Goal: Task Accomplishment & Management: Use online tool/utility

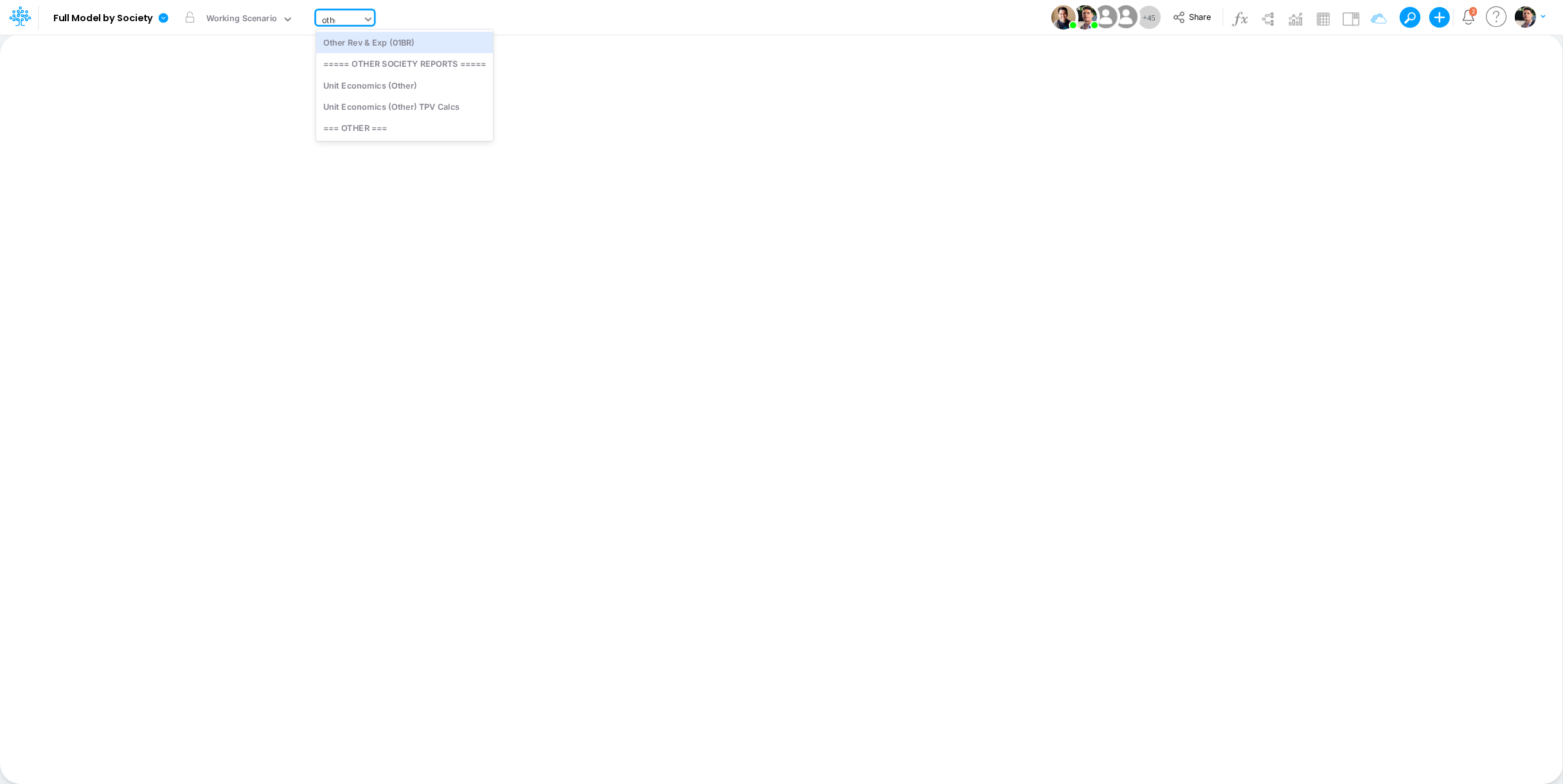
type input "other"
click at [430, 92] on div "Unit Economics (Other)" at bounding box center [404, 85] width 177 height 21
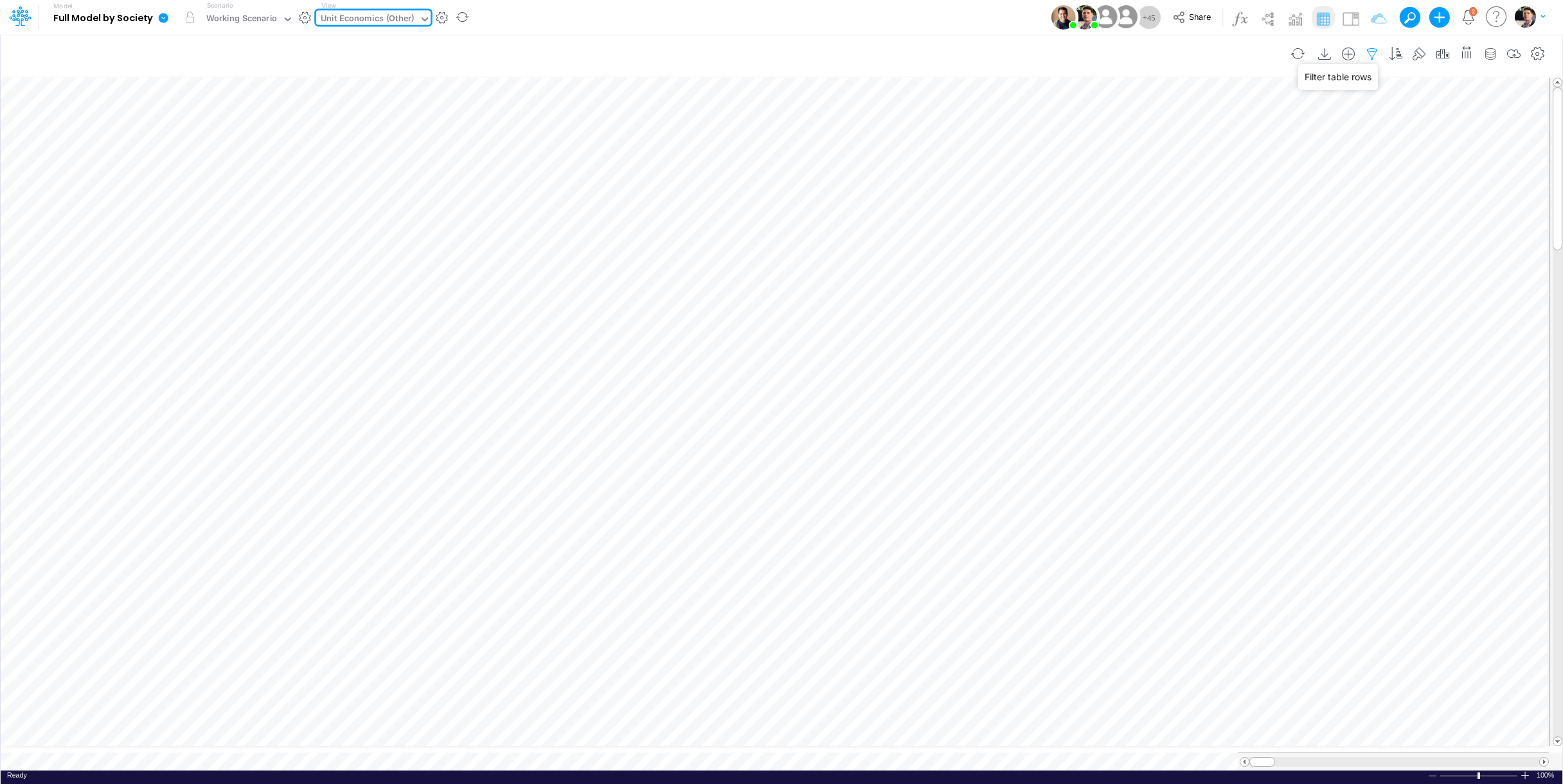
click at [1365, 53] on icon "button" at bounding box center [1372, 55] width 19 height 14
select select "contains"
drag, startPoint x: 1303, startPoint y: 176, endPoint x: 1223, endPoint y: 177, distance: 80.0
click at [1251, 177] on input "other" at bounding box center [1295, 178] width 87 height 22
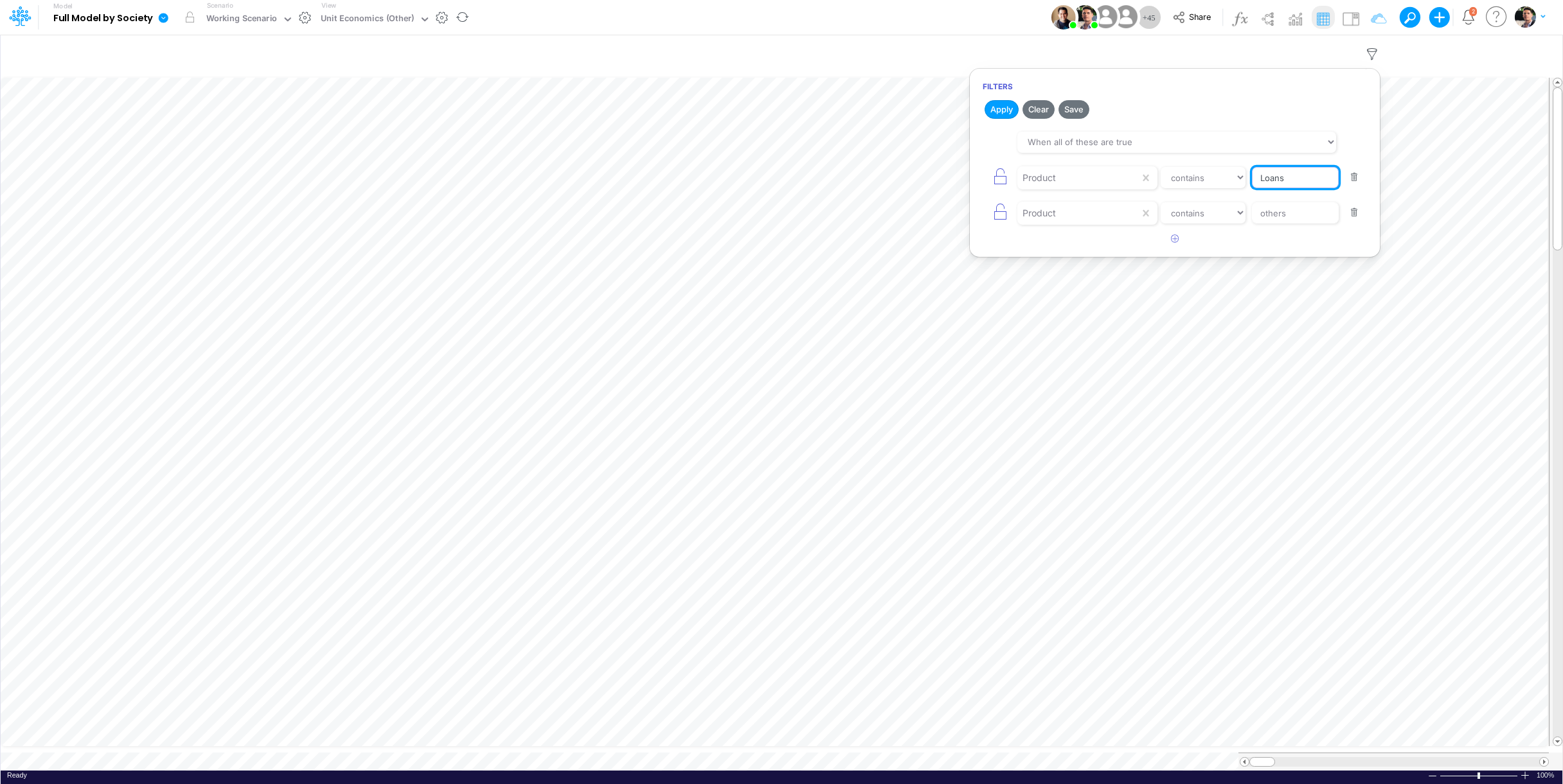
type input "Loans"
click at [1358, 216] on button "button" at bounding box center [1354, 212] width 25 height 17
click at [995, 108] on button "Apply" at bounding box center [1001, 109] width 34 height 18
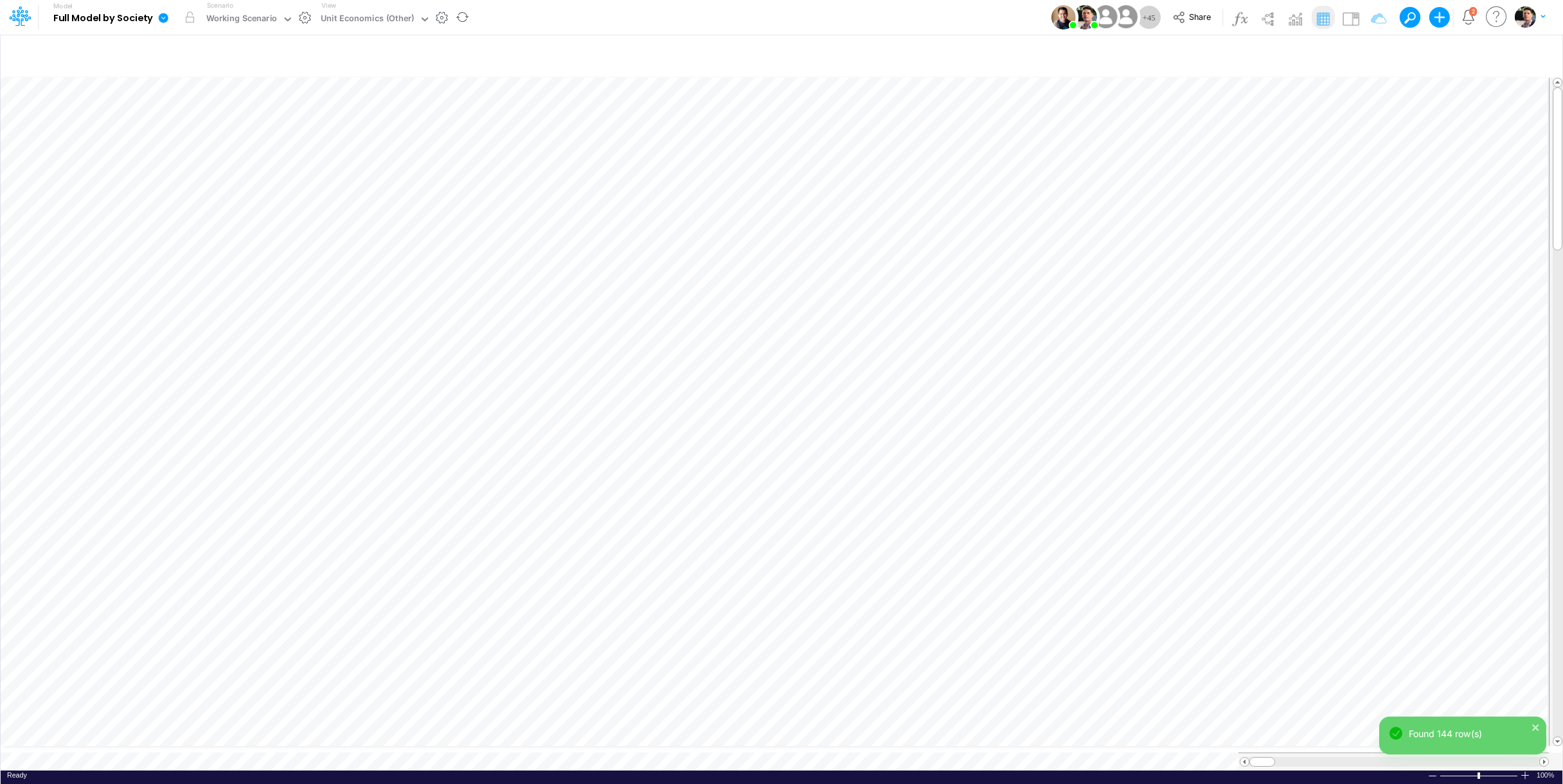
scroll to position [5, 39]
click at [269, 16] on div "Working Scenario" at bounding box center [242, 20] width 71 height 15
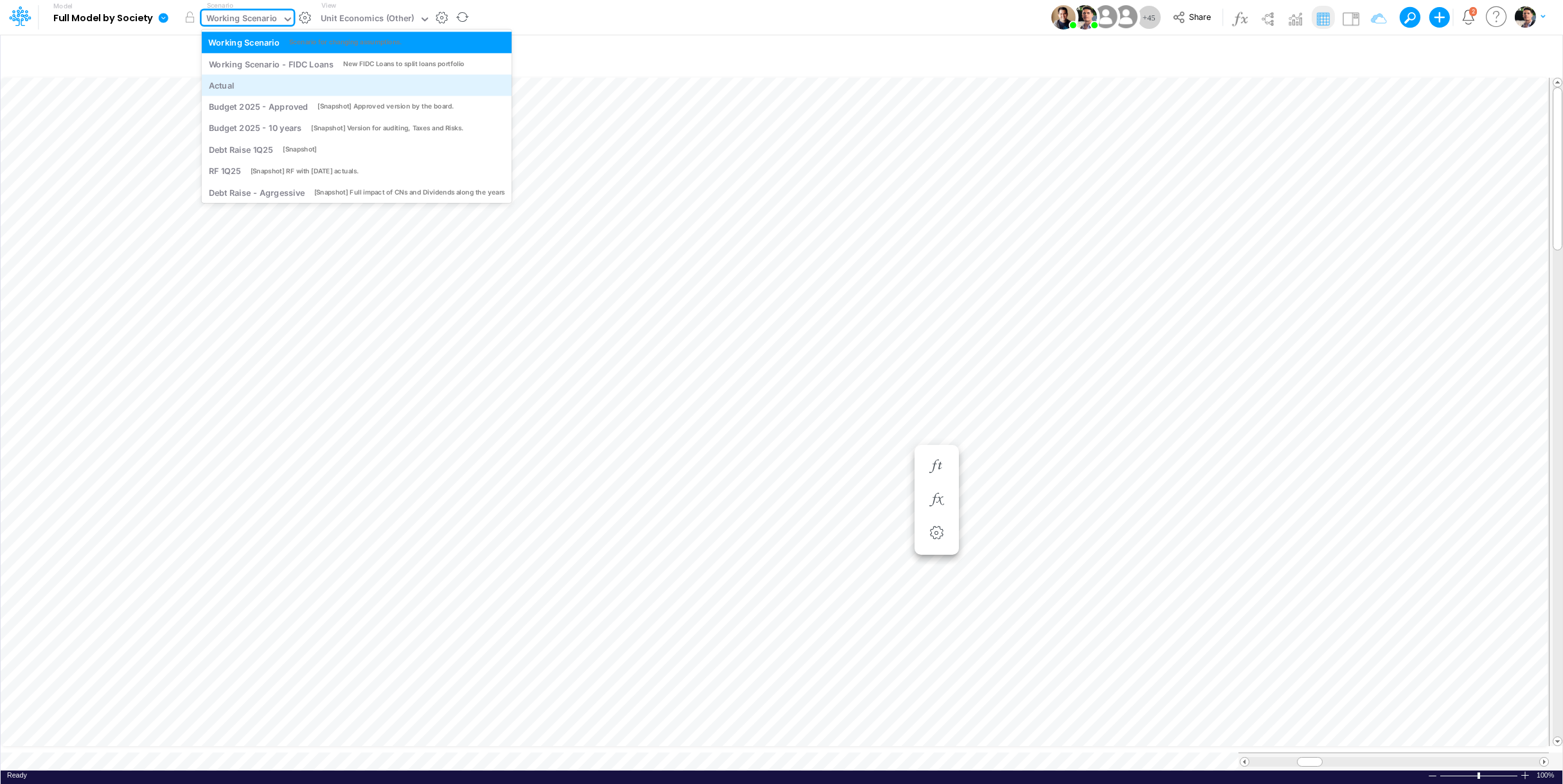
click at [253, 88] on div "Actual" at bounding box center [357, 85] width 296 height 12
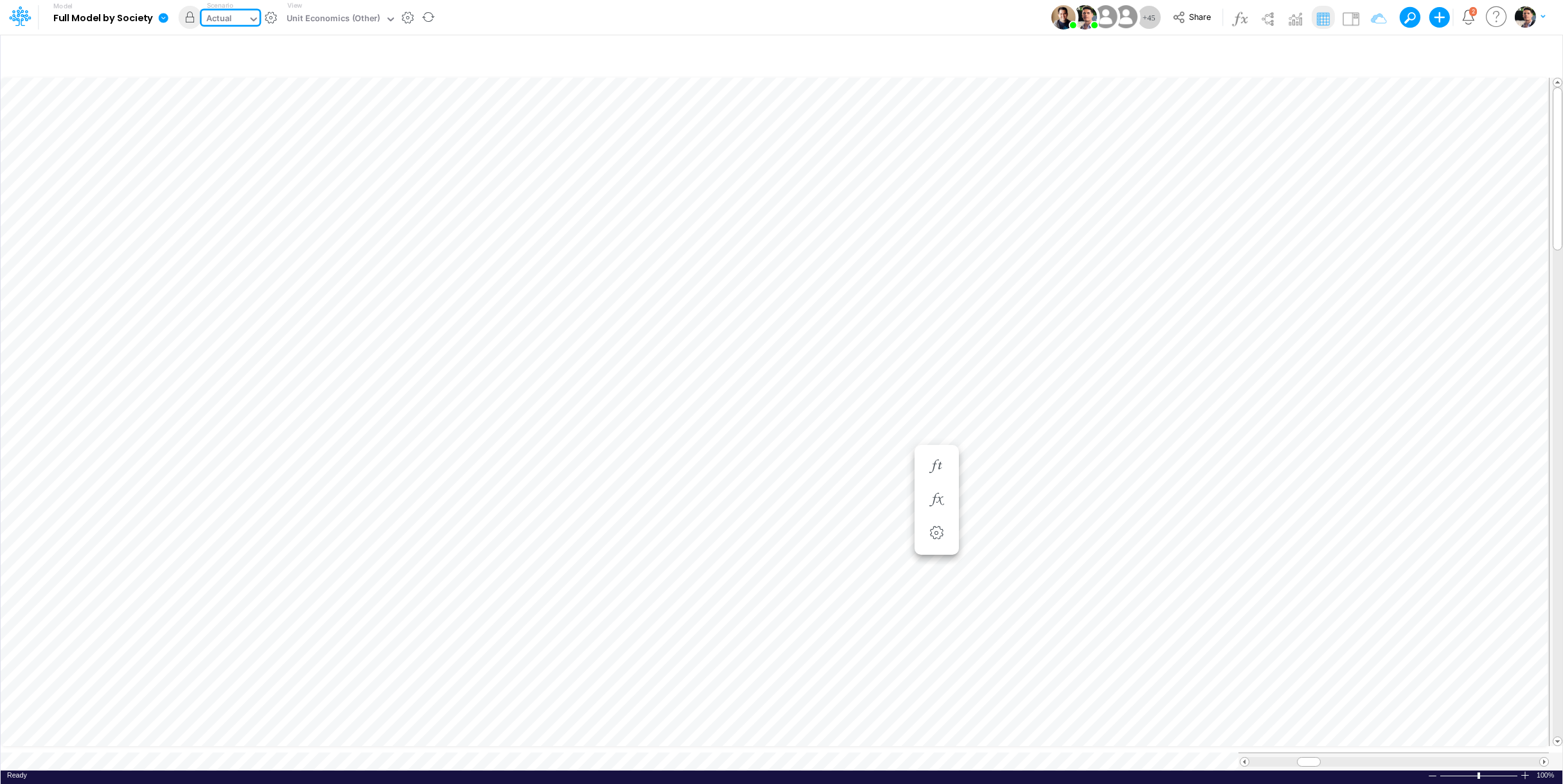
click at [232, 18] on div "Actual" at bounding box center [225, 20] width 46 height 19
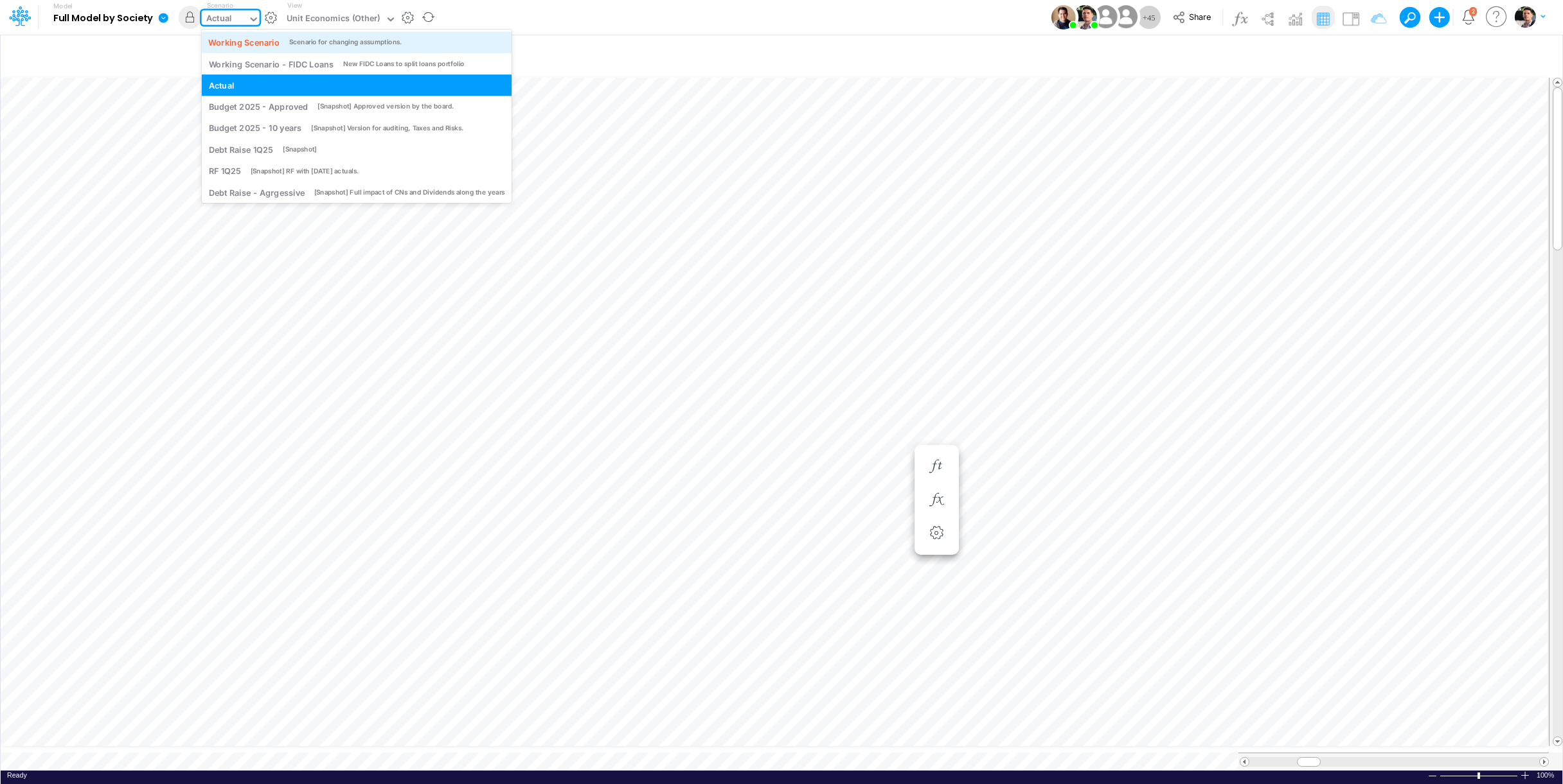
click at [308, 48] on div "Working Scenario Scenario for changing assumptions." at bounding box center [356, 42] width 309 height 21
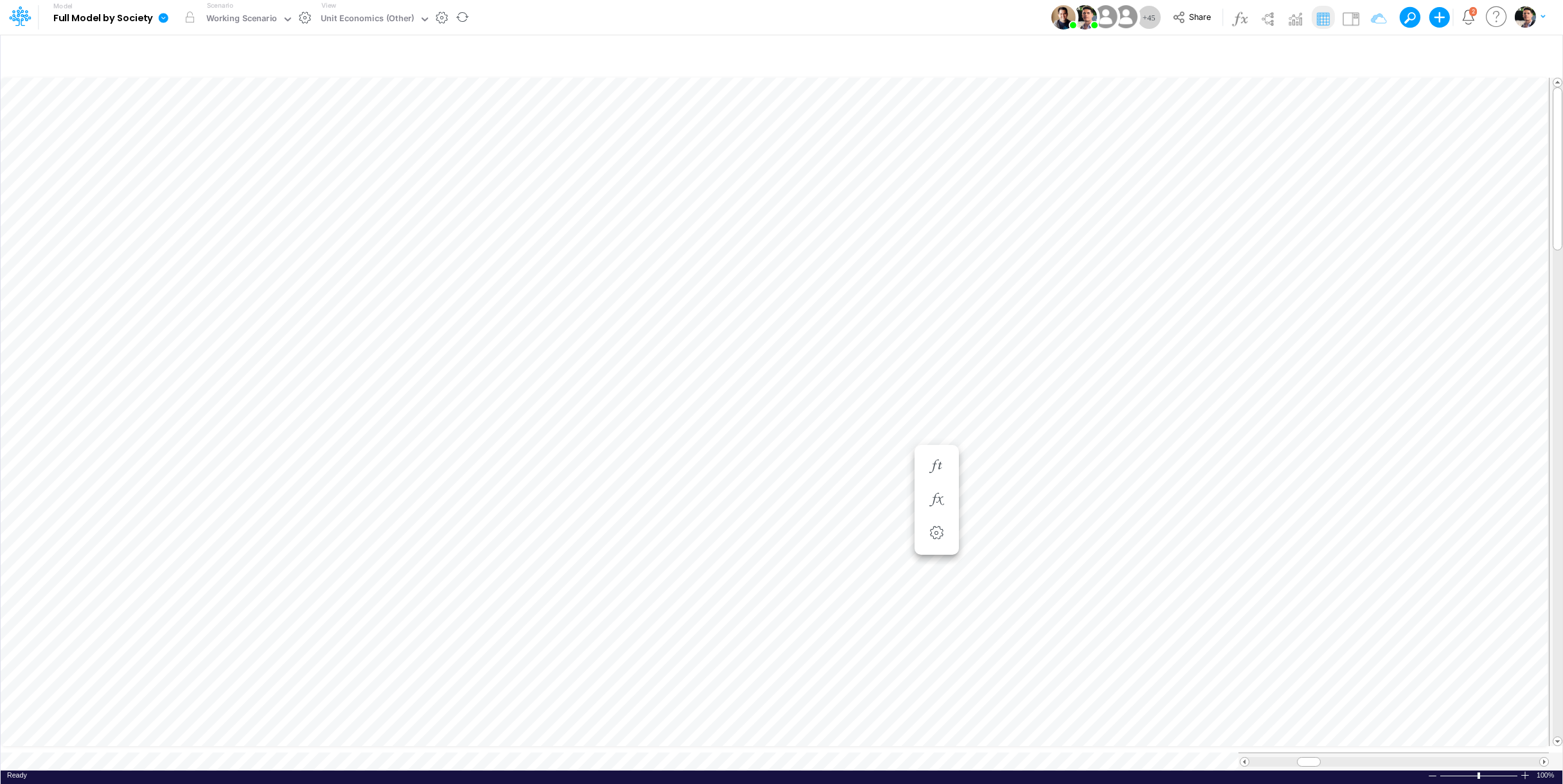
scroll to position [5, 3]
click at [934, 397] on icon "button" at bounding box center [936, 402] width 19 height 14
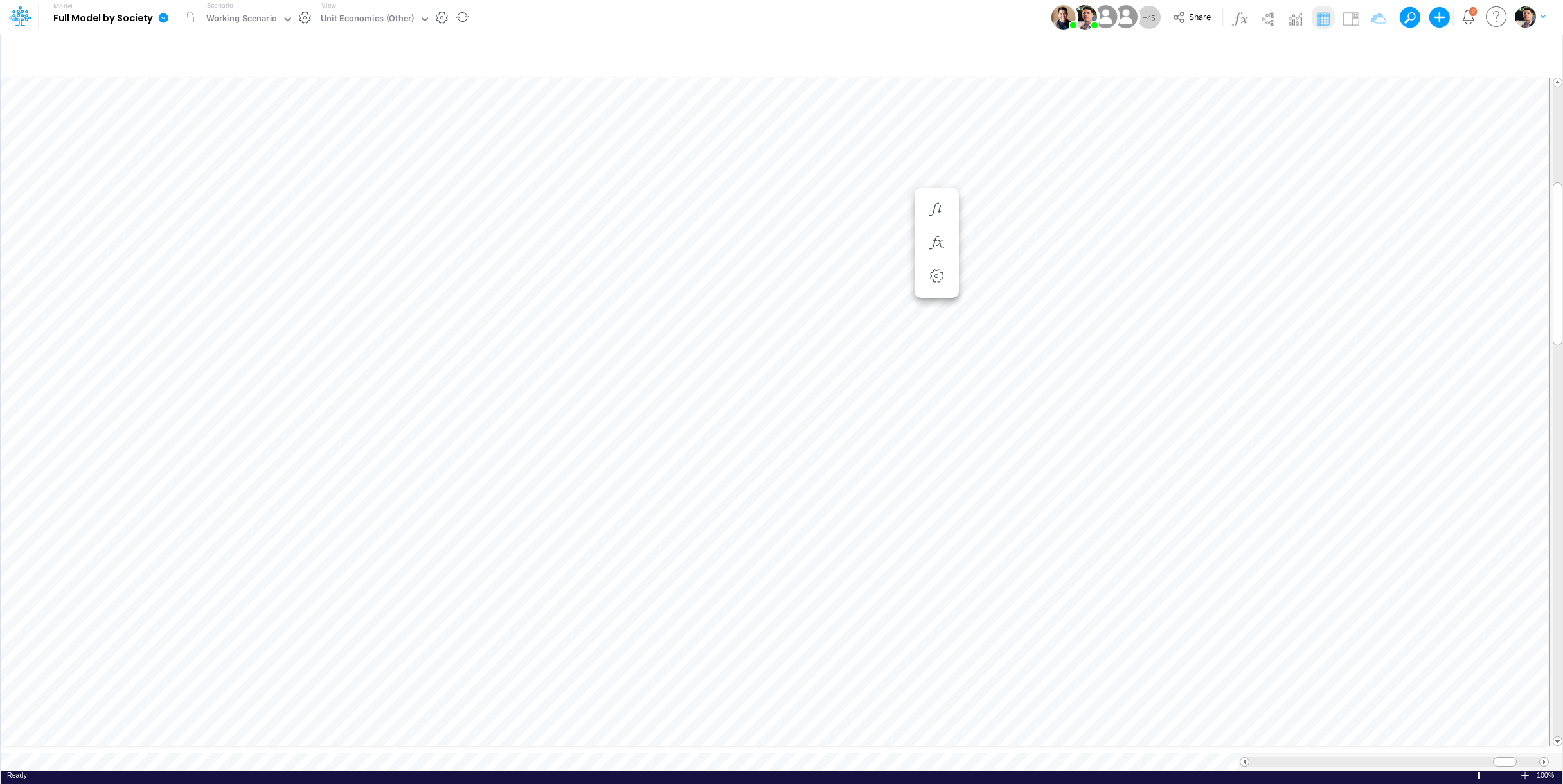
scroll to position [5, 3]
click at [1540, 56] on icon "button" at bounding box center [1538, 55] width 19 height 14
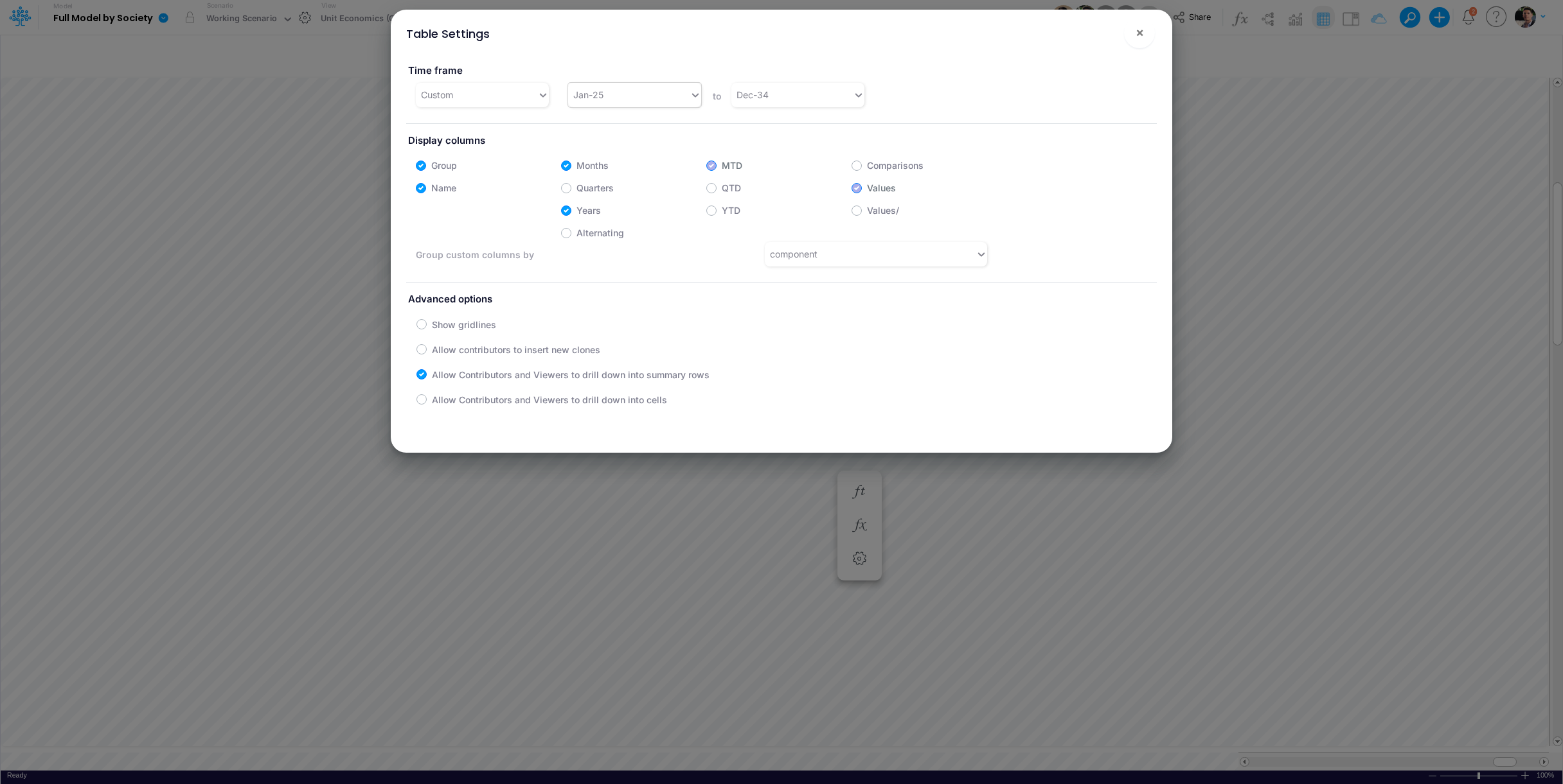
click at [621, 88] on div "Jan-25" at bounding box center [628, 94] width 122 height 21
type input "jan-24"
click at [571, 126] on div "Jan-24" at bounding box center [631, 126] width 130 height 24
click at [1150, 33] on button "×" at bounding box center [1139, 32] width 31 height 31
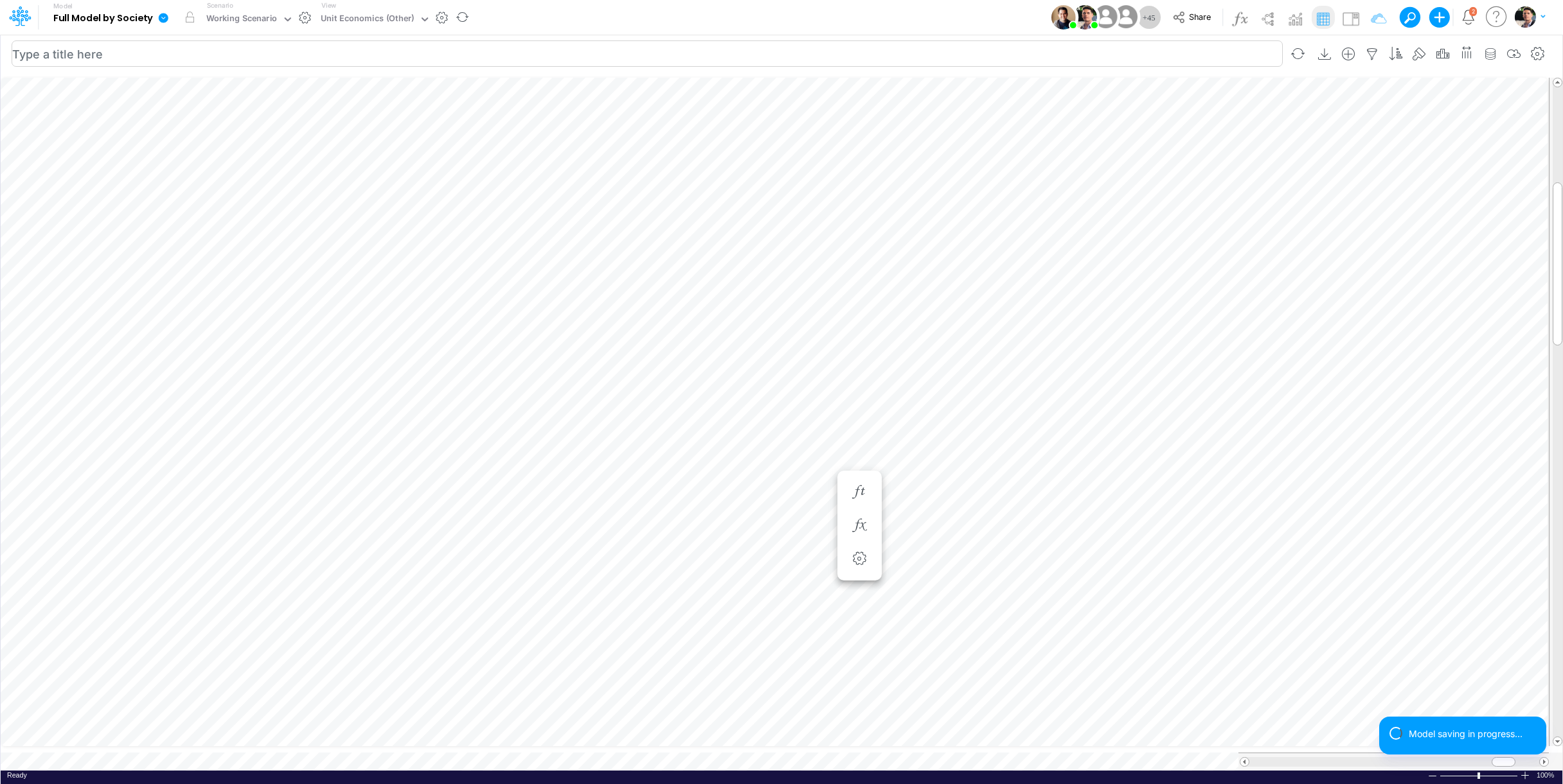
scroll to position [5, 43]
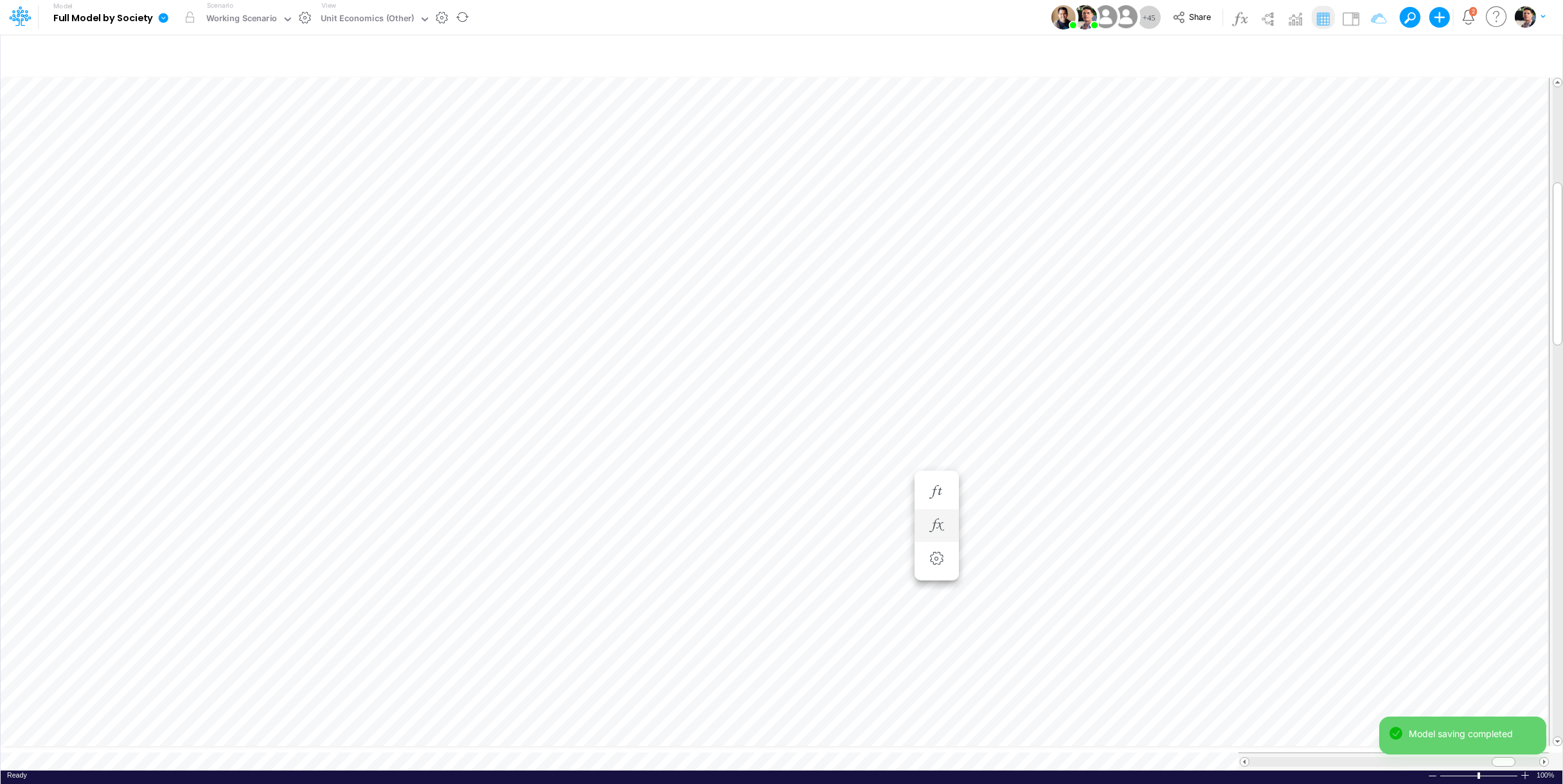
scroll to position [5, 39]
click at [372, 12] on div "Unit Economics (Other)" at bounding box center [368, 20] width 102 height 19
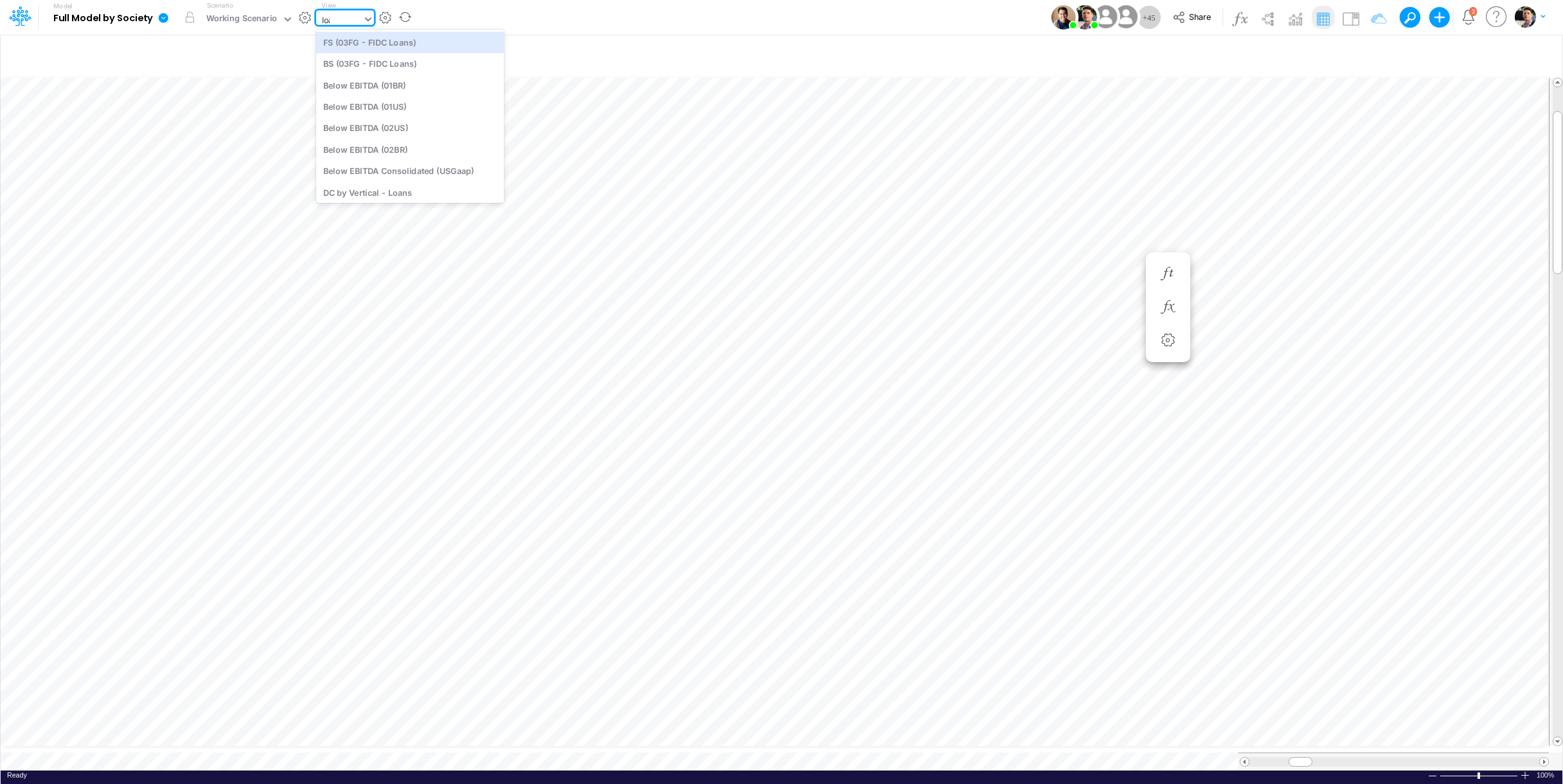
type input "loans"
click at [373, 108] on div "Loans" at bounding box center [403, 106] width 174 height 21
click at [1541, 758] on span at bounding box center [1544, 762] width 8 height 8
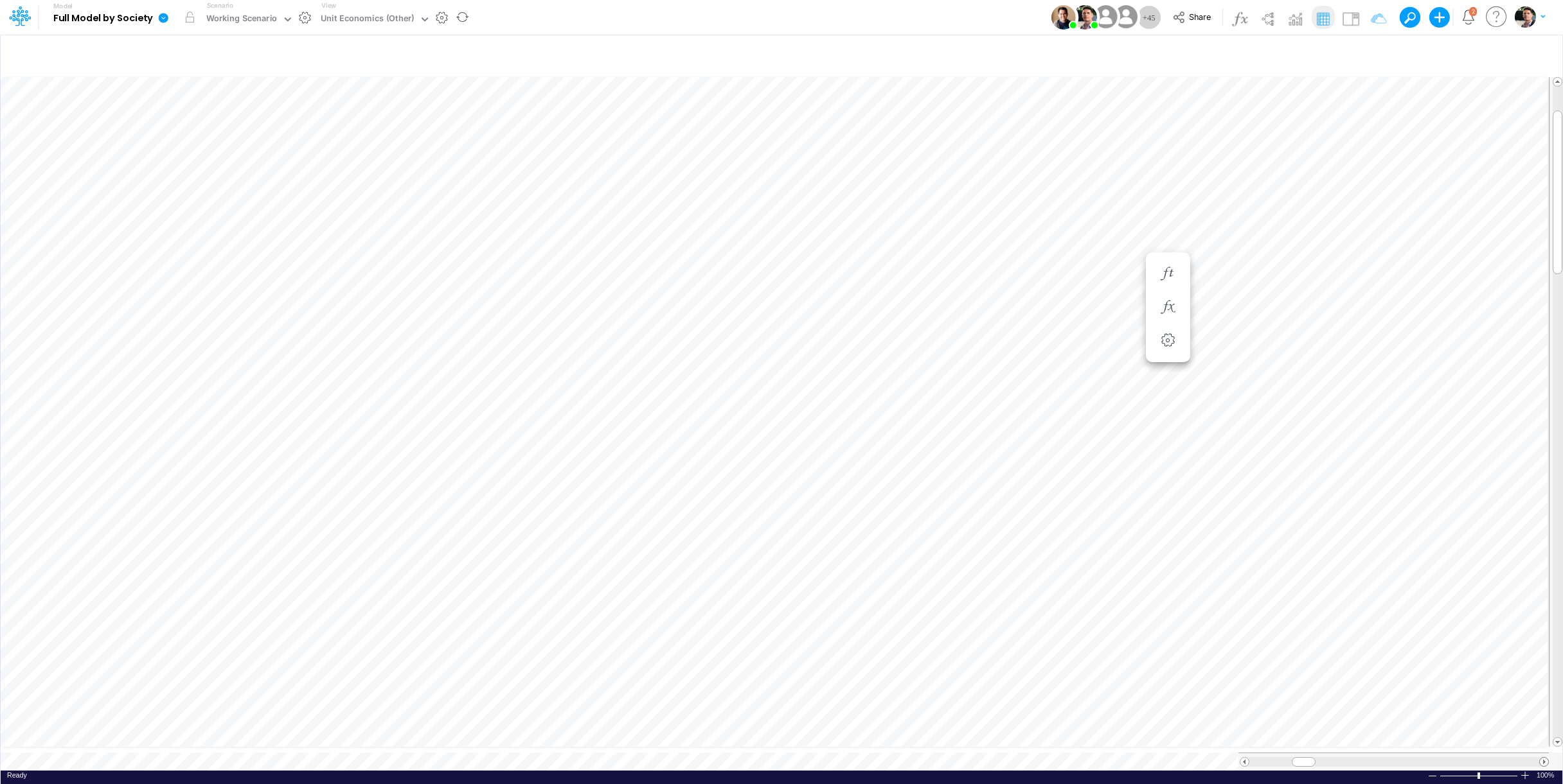
click at [1541, 758] on span at bounding box center [1544, 762] width 8 height 8
click at [1088, 518] on icon "button" at bounding box center [1090, 513] width 19 height 14
click at [1028, 680] on icon "button" at bounding box center [1028, 680] width 19 height 14
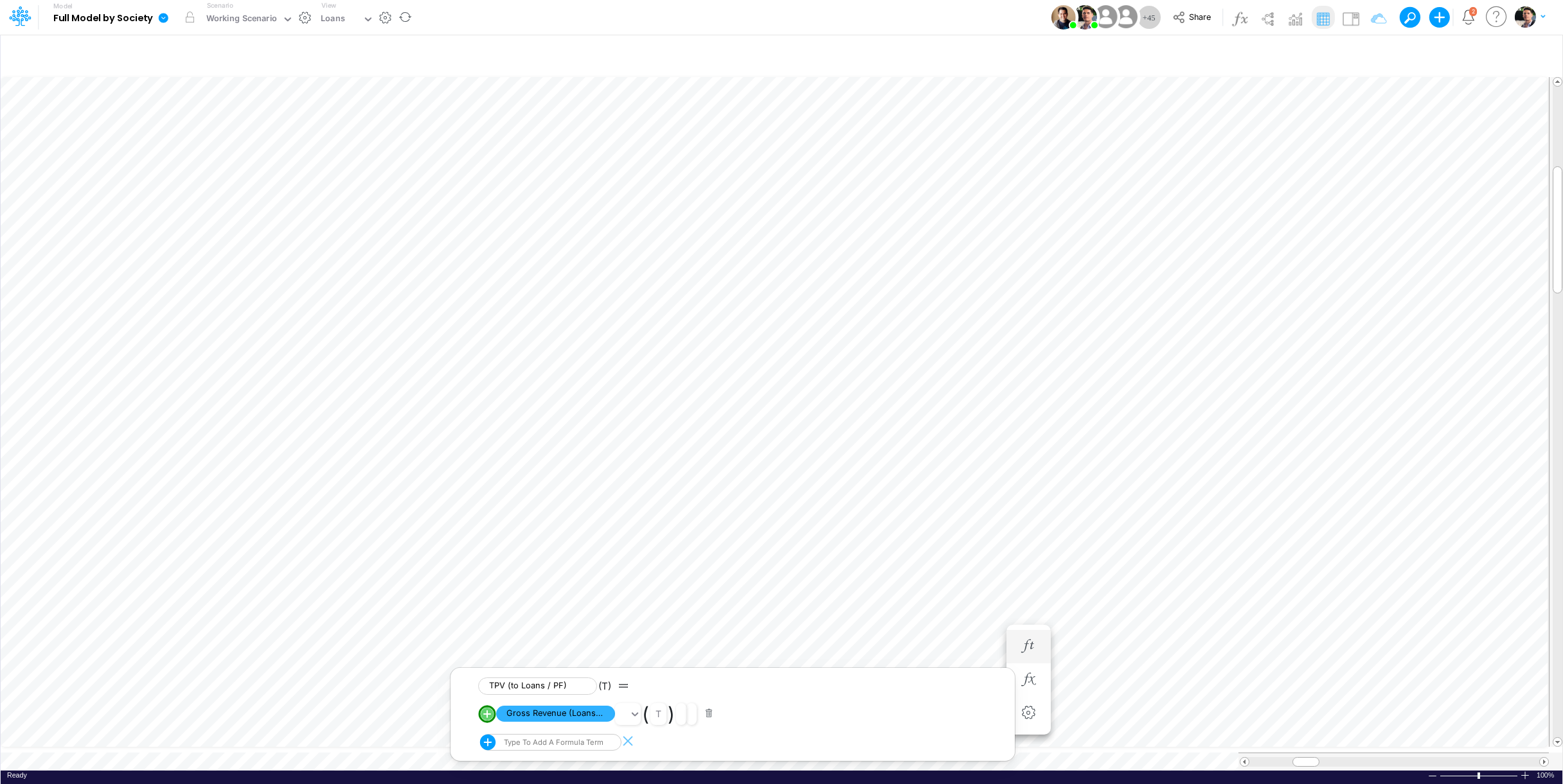
scroll to position [5, 14]
click at [1025, 329] on icon "button" at bounding box center [1028, 333] width 19 height 14
click at [1033, 324] on icon "button" at bounding box center [1028, 320] width 19 height 14
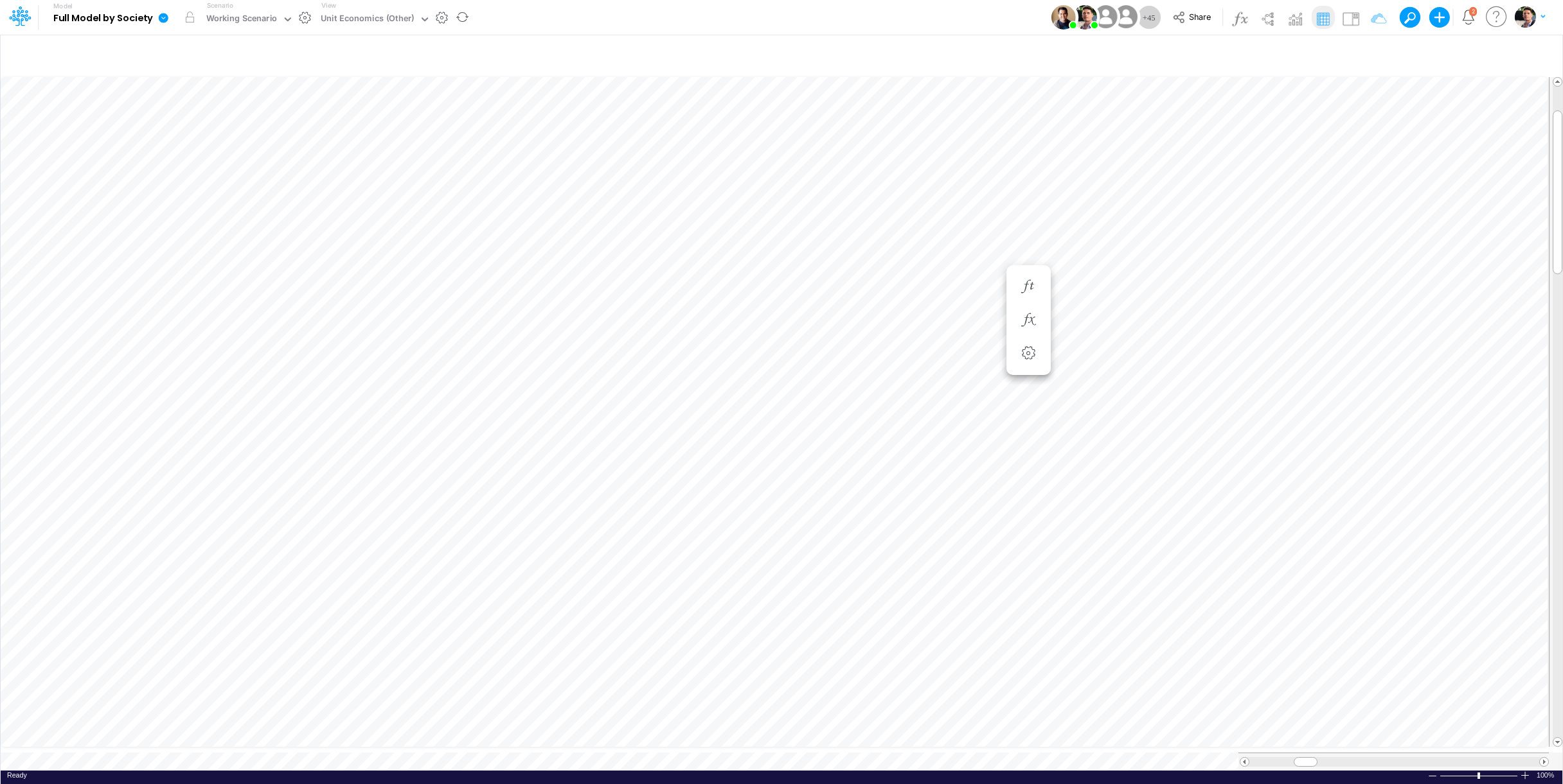
scroll to position [5, 39]
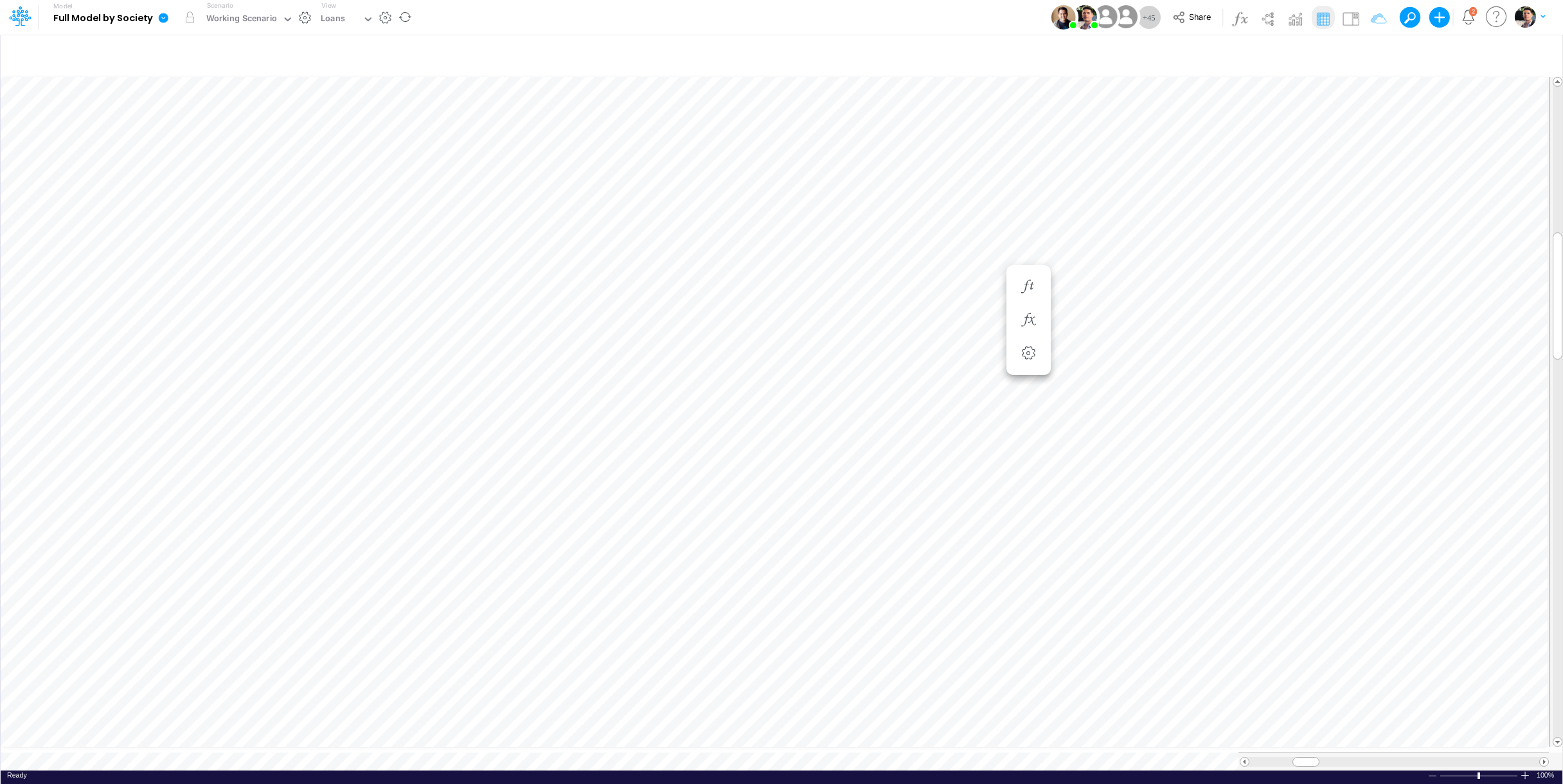
scroll to position [5, 39]
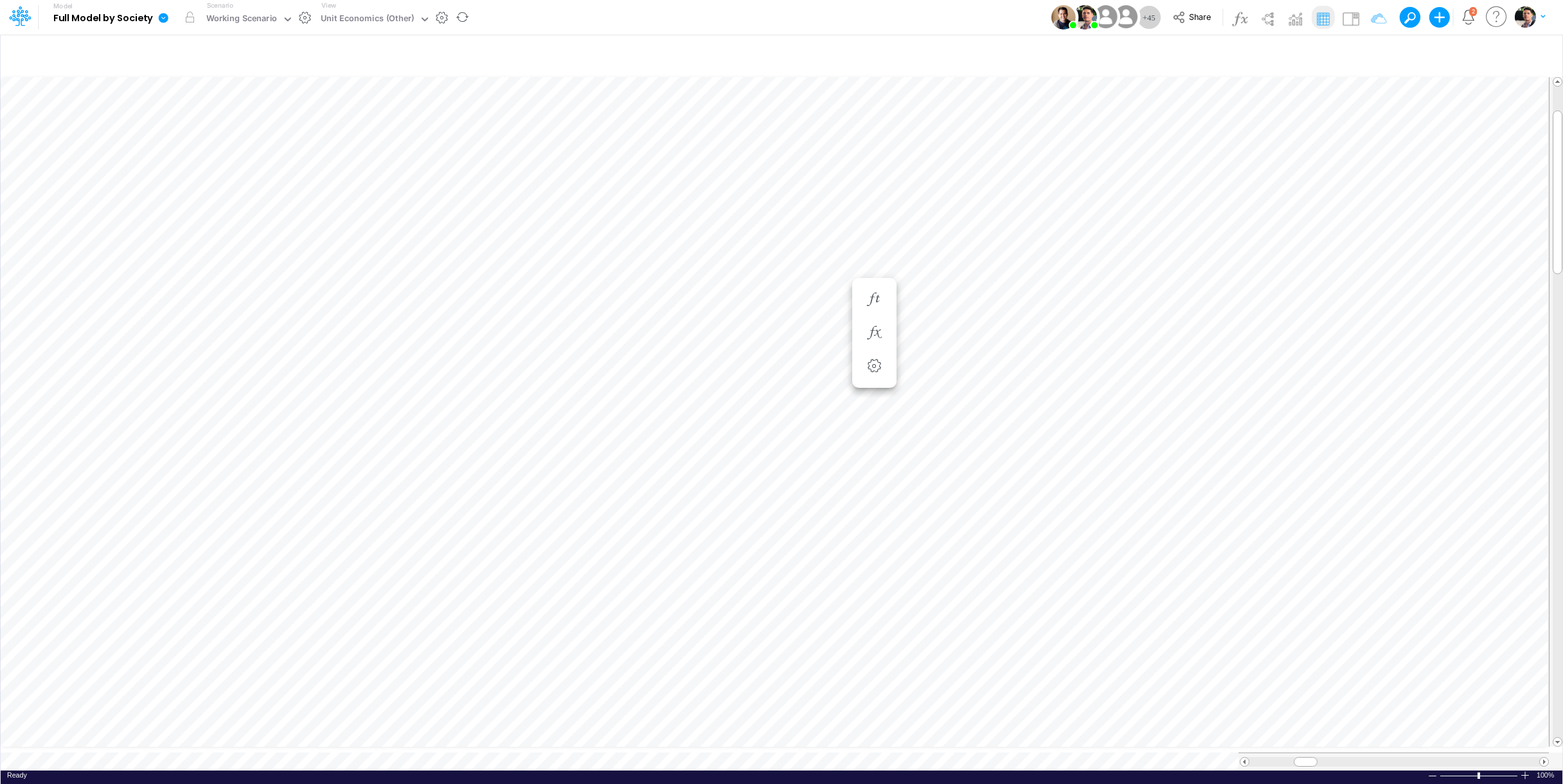
scroll to position [5, 39]
click at [1087, 514] on icon "button" at bounding box center [1090, 513] width 19 height 14
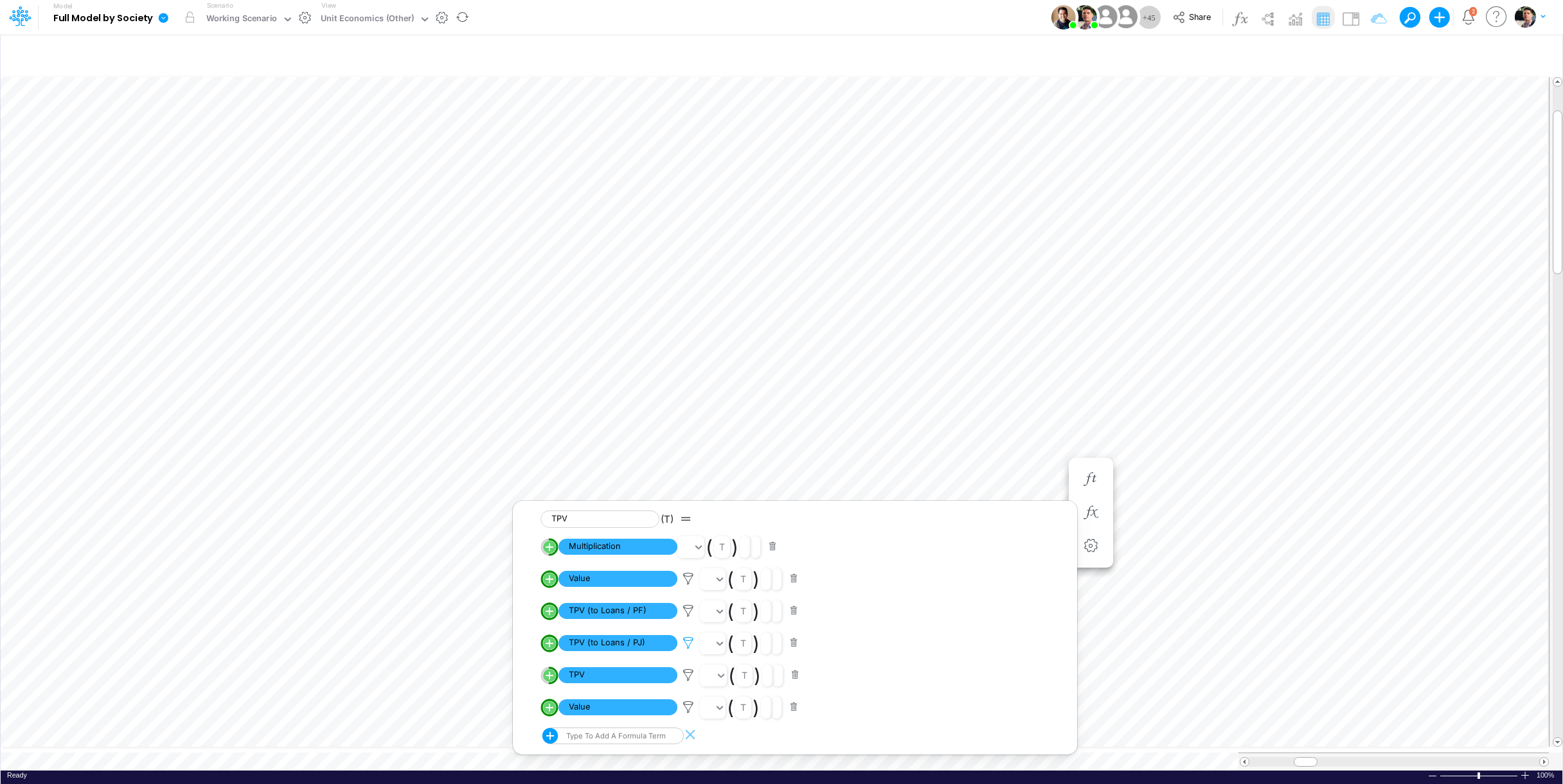
click at [684, 642] on icon at bounding box center [688, 643] width 19 height 14
click at [689, 613] on div at bounding box center [782, 395] width 1563 height 778
click at [689, 613] on icon at bounding box center [688, 611] width 19 height 14
click at [687, 649] on div at bounding box center [782, 395] width 1563 height 778
click at [687, 646] on icon at bounding box center [688, 643] width 19 height 14
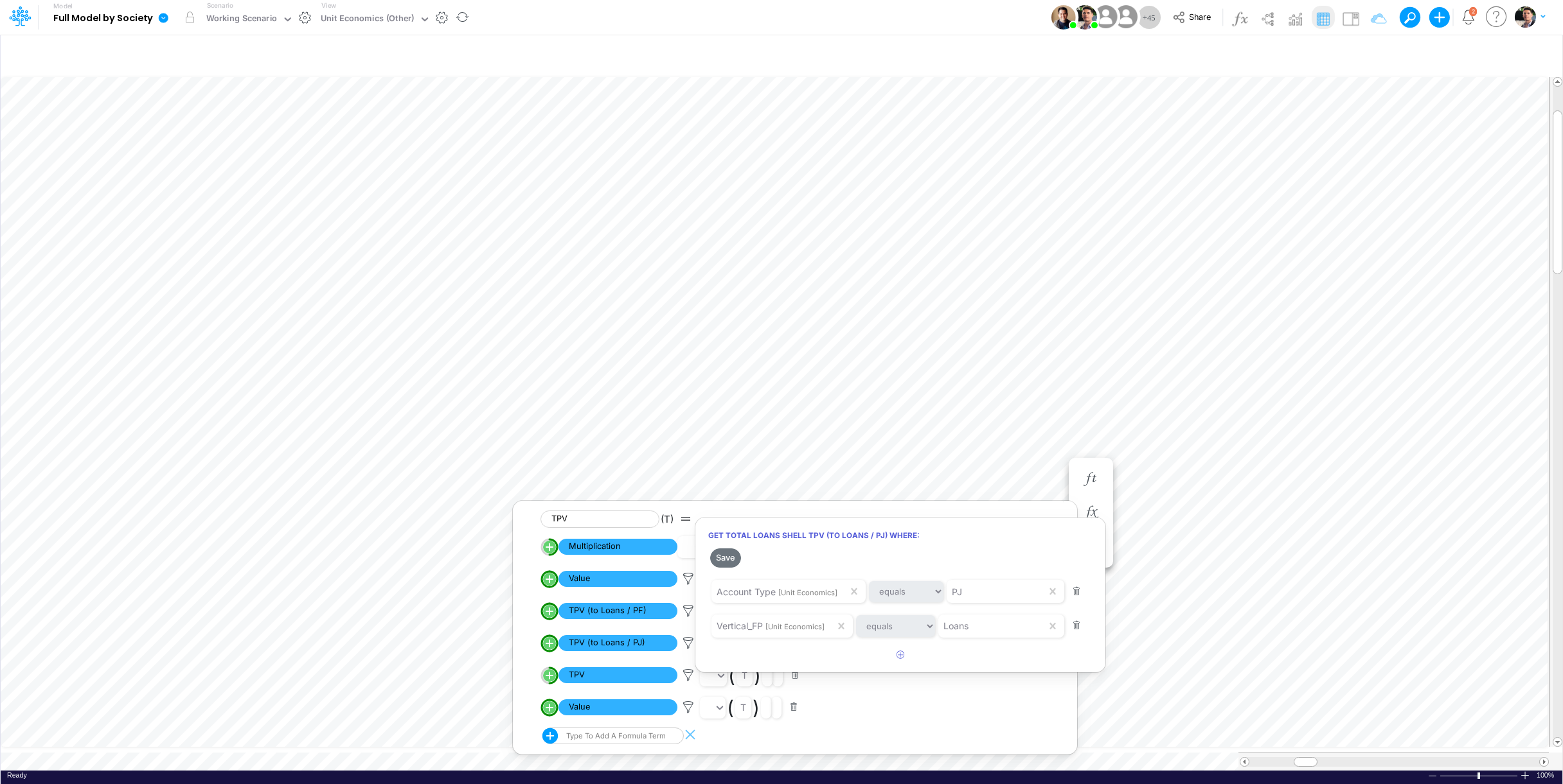
click at [388, 751] on div at bounding box center [782, 395] width 1563 height 778
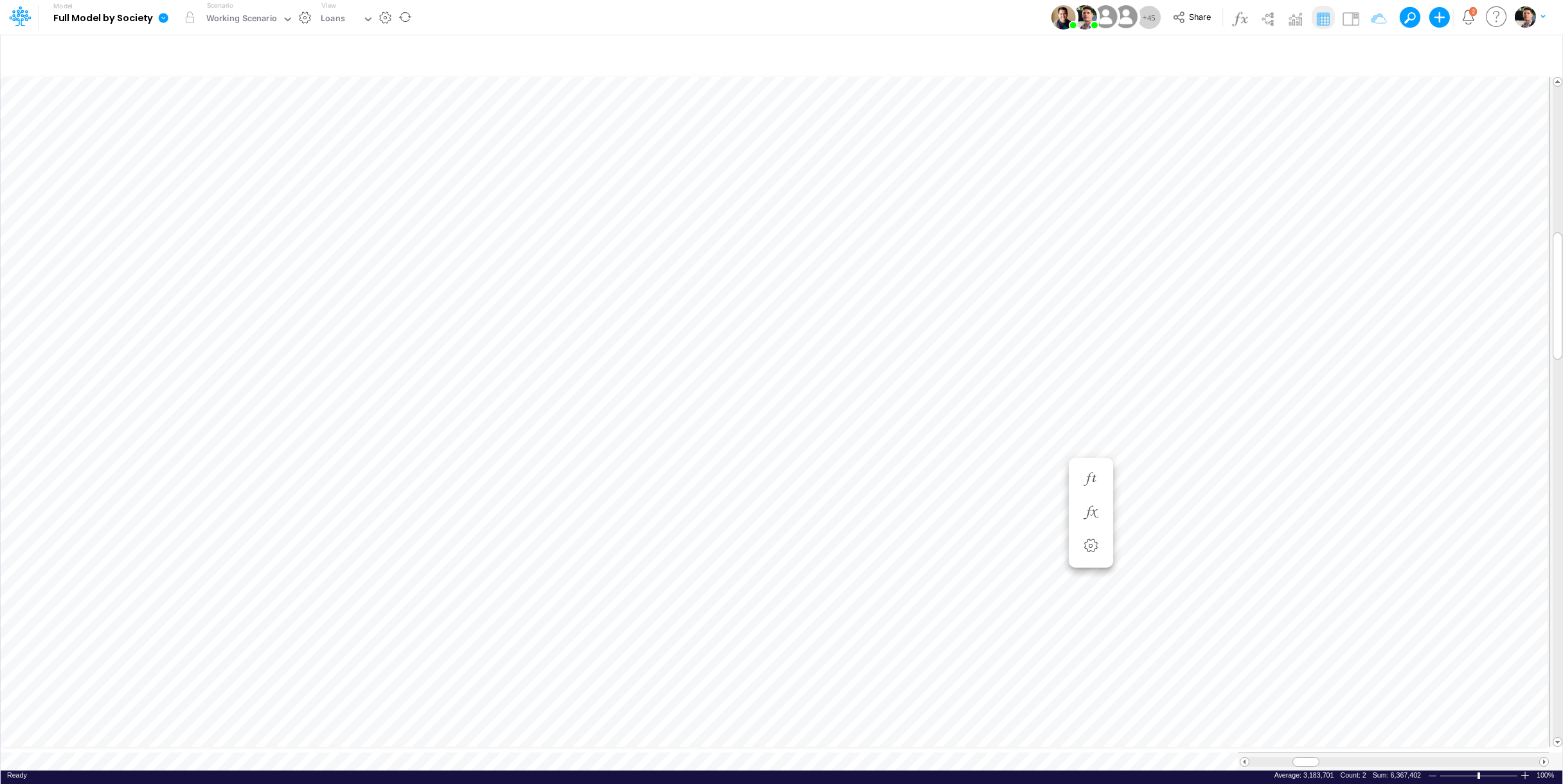
scroll to position [5, 39]
click at [1103, 507] on li at bounding box center [1090, 513] width 44 height 33
click at [1094, 505] on button "button" at bounding box center [1090, 514] width 24 height 26
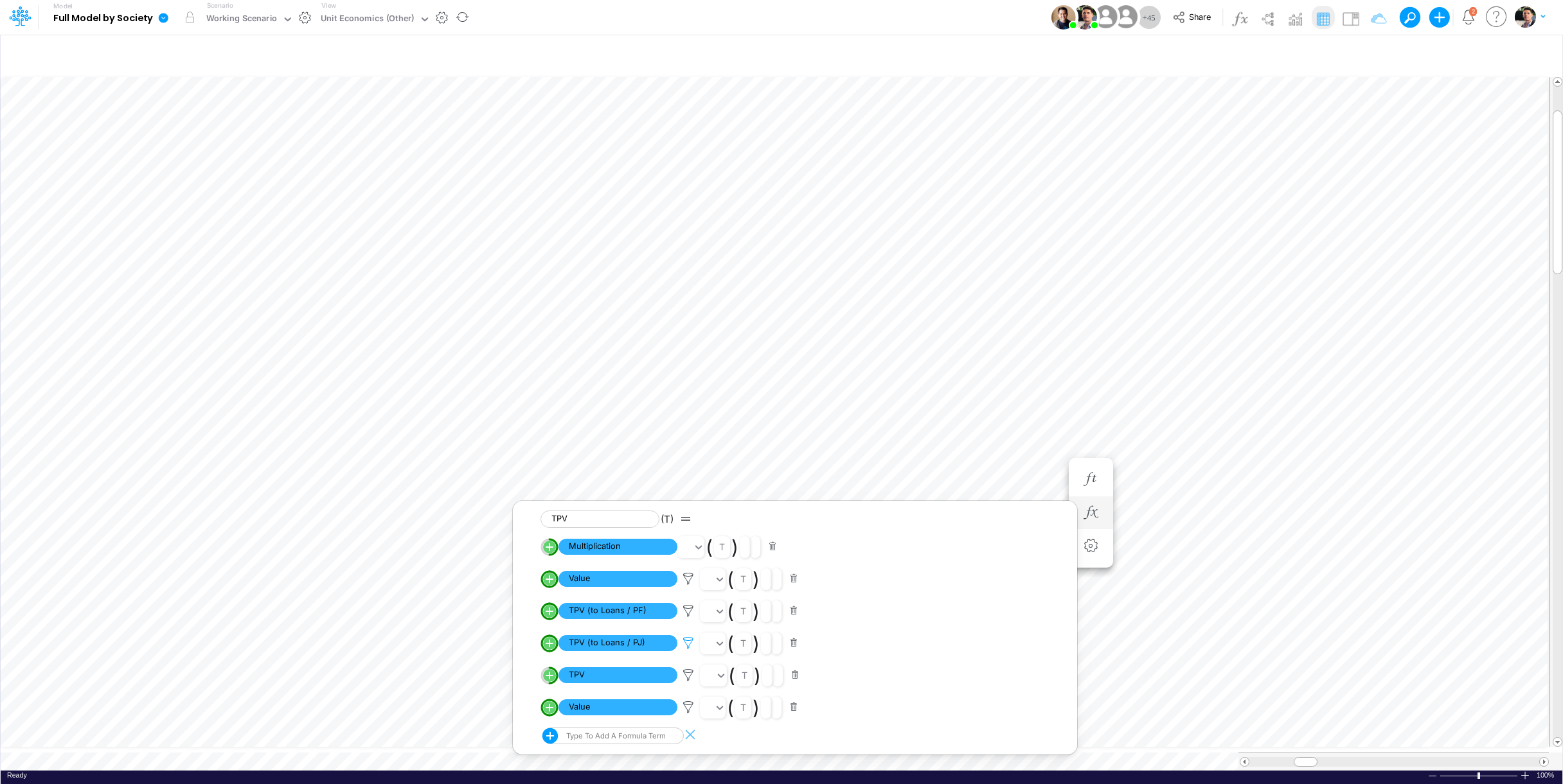
click at [687, 643] on icon at bounding box center [688, 643] width 19 height 14
click at [686, 617] on div at bounding box center [782, 395] width 1563 height 778
click at [687, 616] on icon at bounding box center [688, 611] width 19 height 14
click at [689, 645] on div at bounding box center [782, 395] width 1563 height 778
click at [689, 645] on icon at bounding box center [688, 643] width 19 height 14
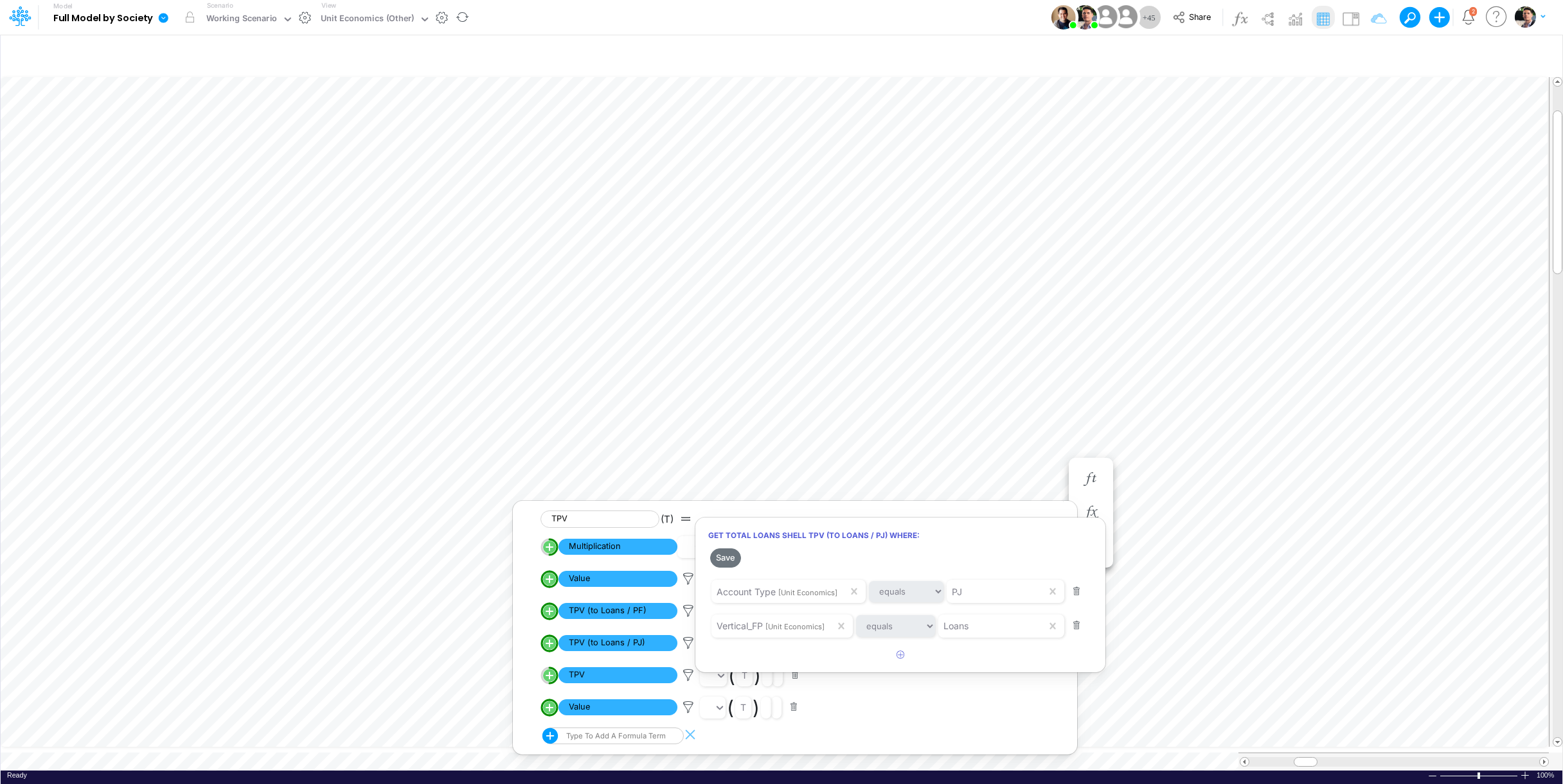
click at [683, 614] on div at bounding box center [782, 395] width 1563 height 778
click at [683, 614] on icon at bounding box center [688, 611] width 19 height 14
click at [687, 649] on div at bounding box center [782, 395] width 1563 height 778
click at [687, 649] on icon at bounding box center [688, 643] width 19 height 14
click at [691, 611] on div at bounding box center [782, 395] width 1563 height 778
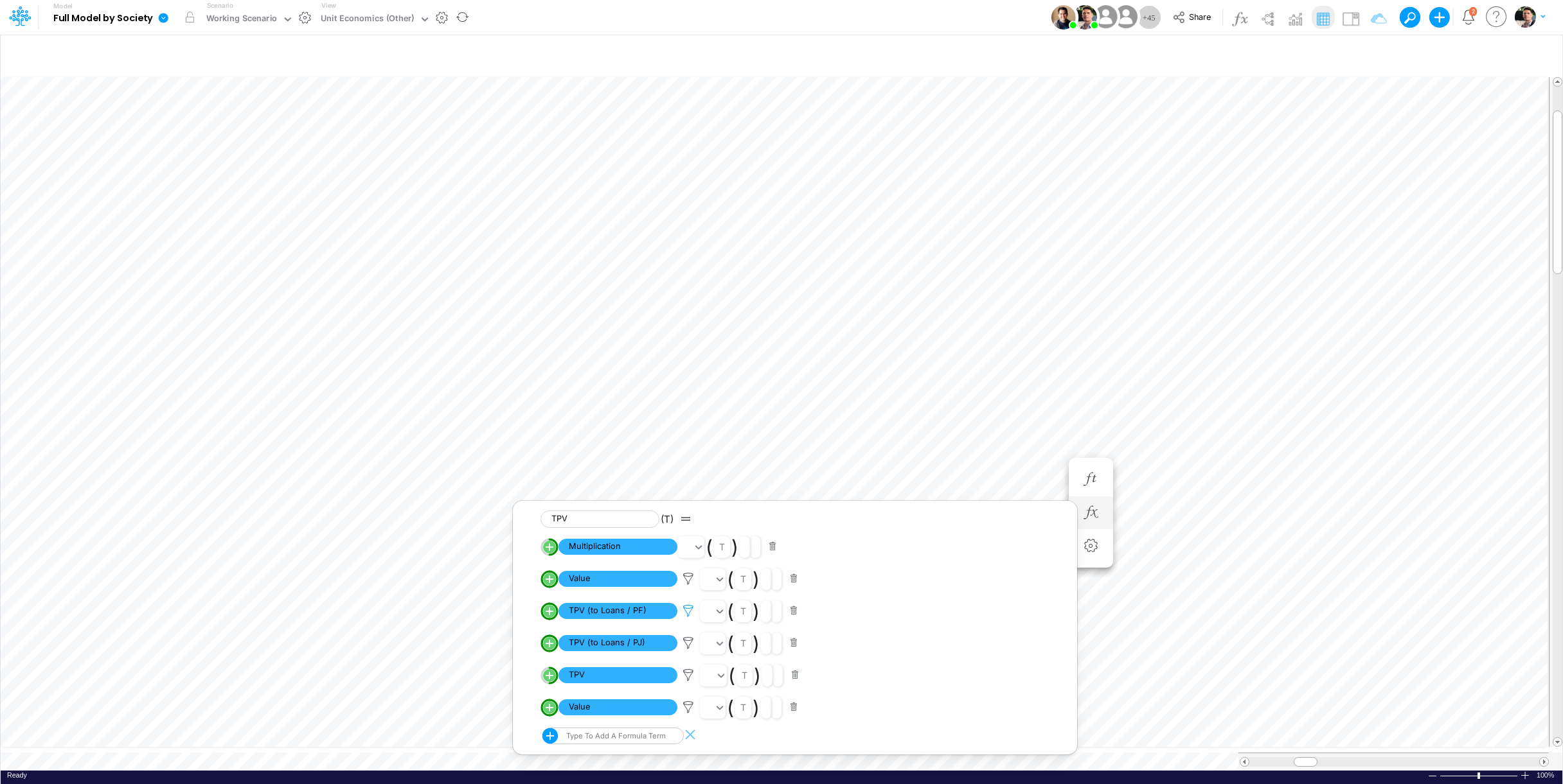
click at [691, 611] on icon at bounding box center [688, 611] width 19 height 14
